Goal: Information Seeking & Learning: Compare options

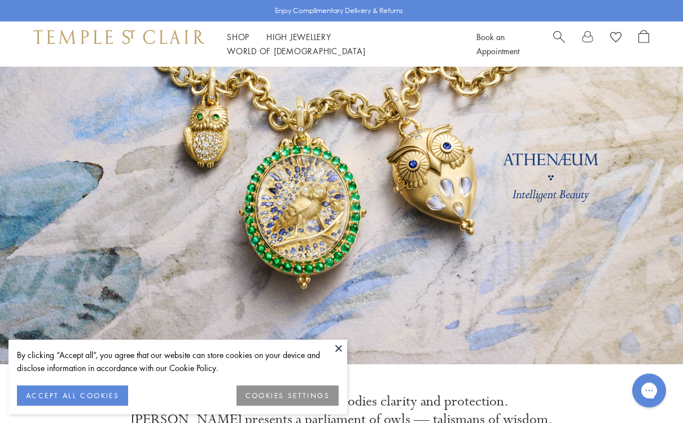
scroll to position [67, 0]
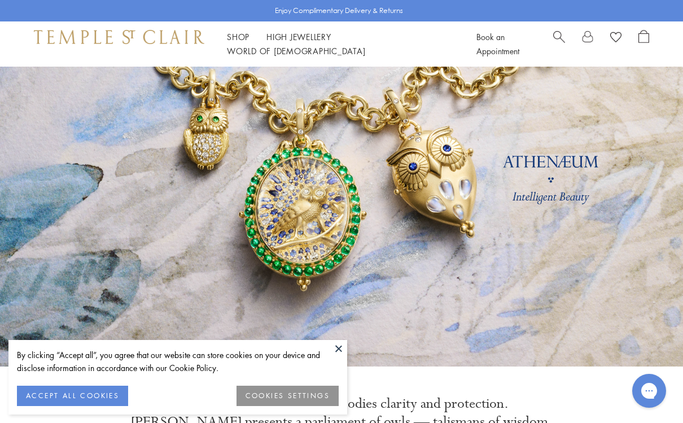
click at [98, 406] on button "ACCEPT ALL COOKIES" at bounding box center [72, 395] width 111 height 20
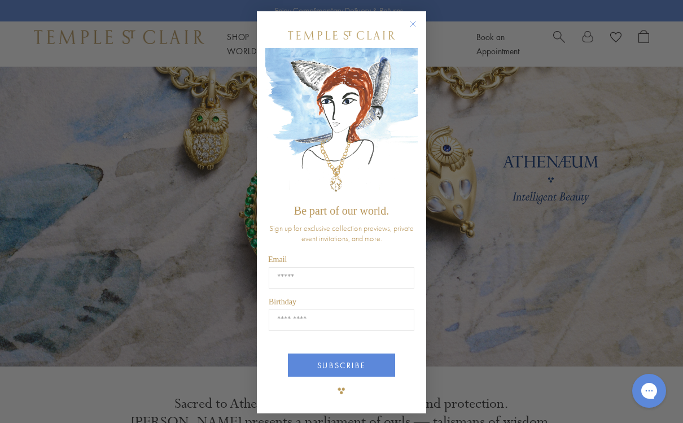
click at [413, 31] on circle "Close dialog" at bounding box center [413, 24] width 14 height 14
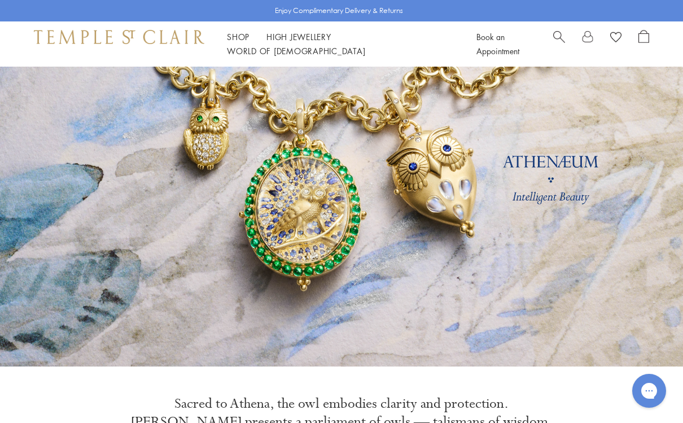
click at [561, 48] on link "Search" at bounding box center [559, 44] width 12 height 28
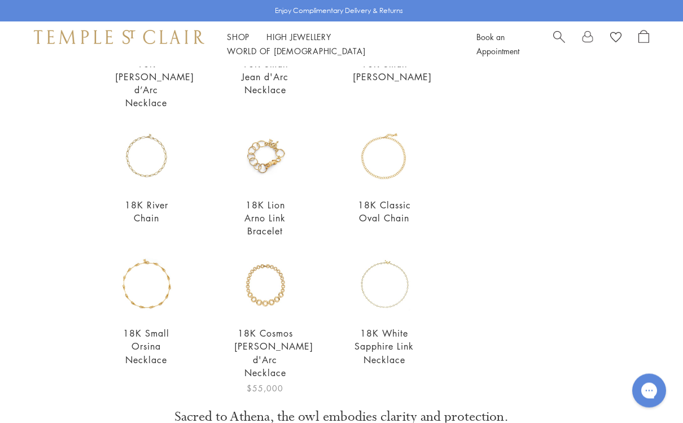
scroll to position [55, 0]
type input "**********"
click at [265, 334] on link "18K Cosmos Jean d'Arc Necklace" at bounding box center [273, 352] width 79 height 51
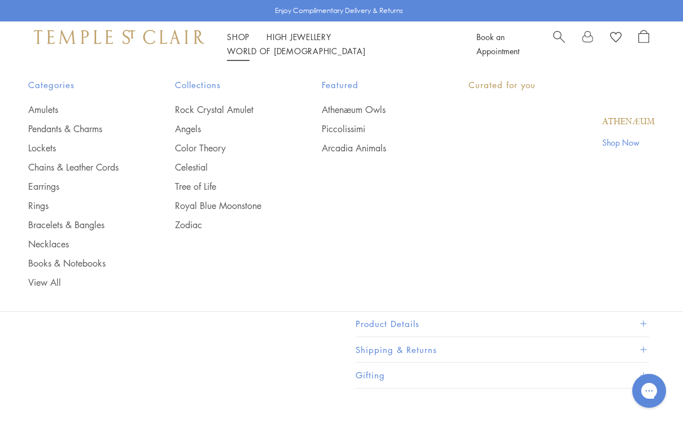
click at [236, 42] on link "Shop Shop" at bounding box center [238, 36] width 23 height 11
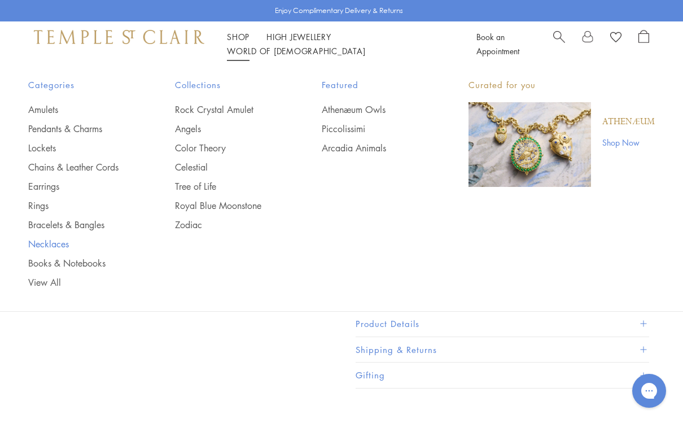
click at [61, 242] on link "Necklaces" at bounding box center [79, 244] width 102 height 12
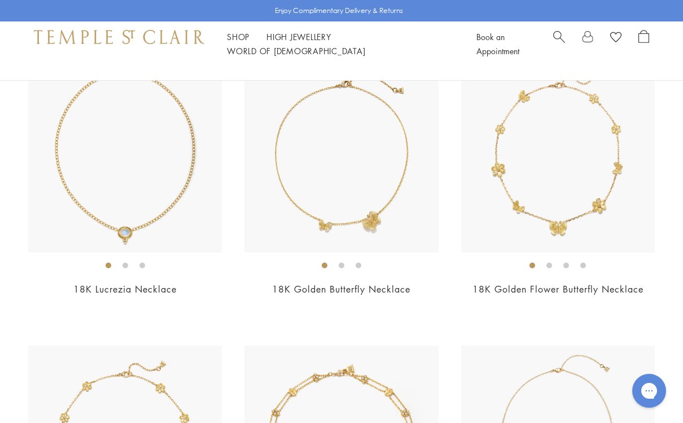
scroll to position [722, 0]
click at [151, 194] on img at bounding box center [125, 156] width 194 height 194
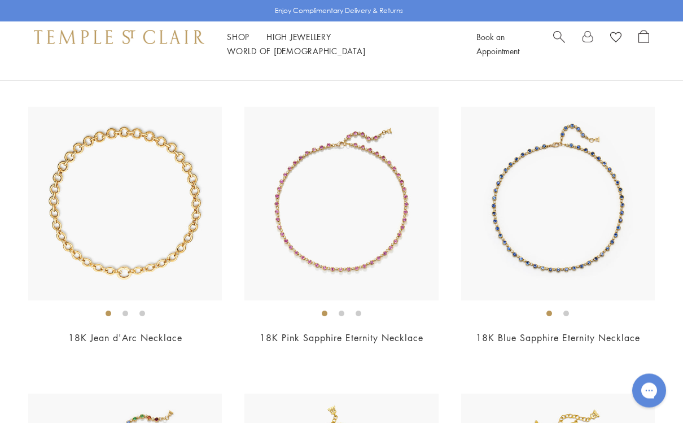
scroll to position [2108, 0]
click at [144, 235] on img at bounding box center [125, 204] width 194 height 194
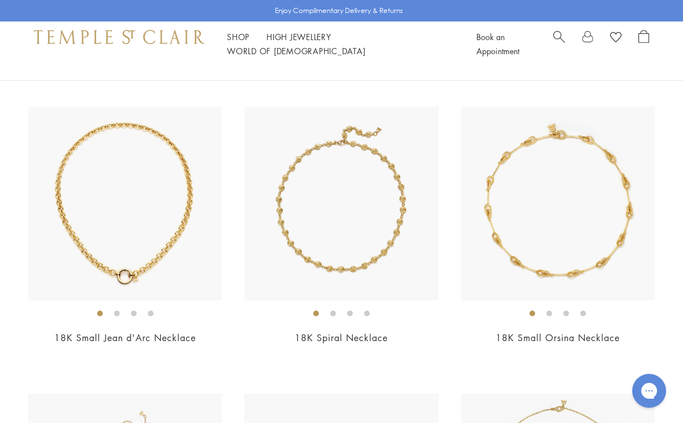
scroll to position [3255, 0]
click at [164, 231] on img at bounding box center [125, 204] width 194 height 194
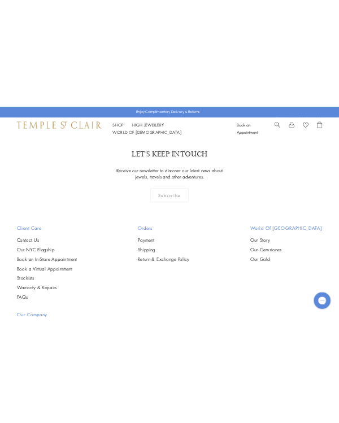
scroll to position [5664, 0]
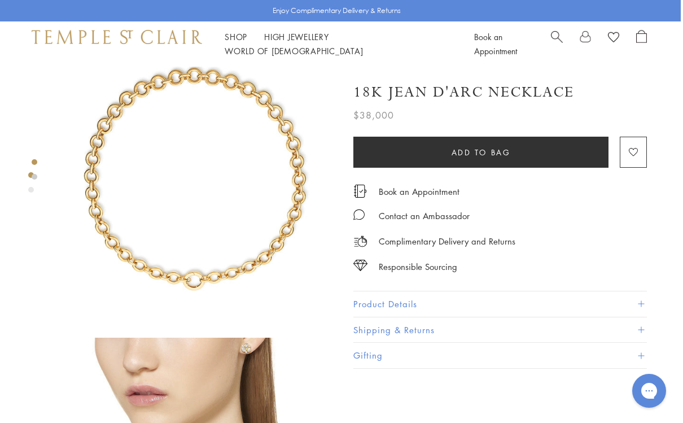
scroll to position [0, 2]
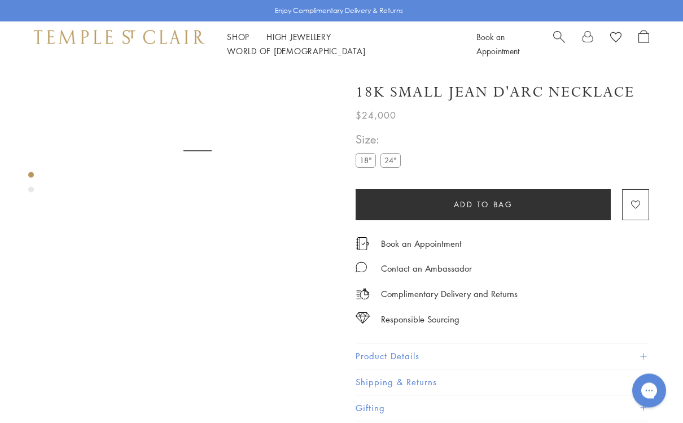
scroll to position [67, 0]
